Goal: Navigation & Orientation: Find specific page/section

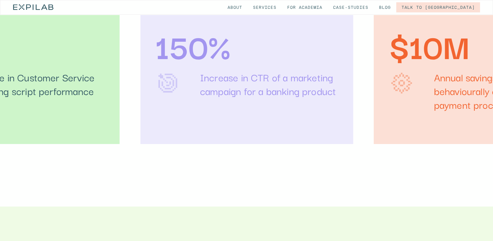
scroll to position [1109, 0]
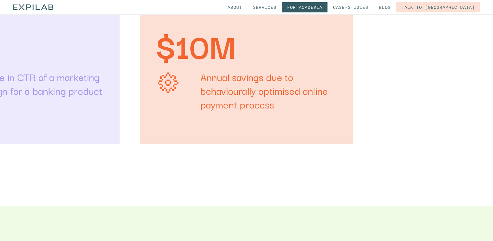
click at [328, 7] on link "for Academia" at bounding box center [305, 7] width 46 height 10
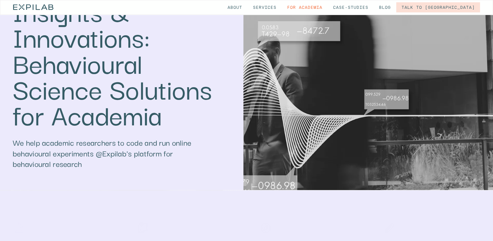
scroll to position [52, 0]
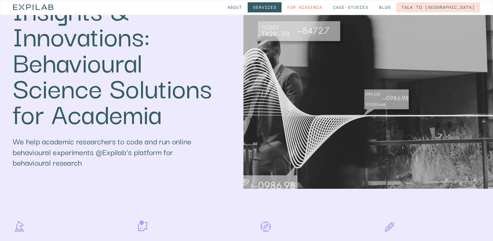
click at [282, 5] on link "Services" at bounding box center [265, 7] width 34 height 10
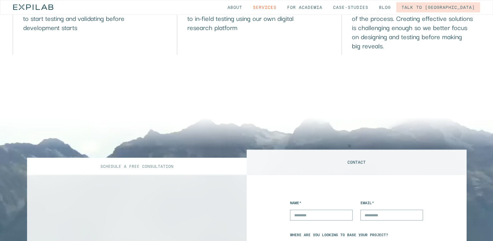
scroll to position [3000, 0]
